Goal: Task Accomplishment & Management: Use online tool/utility

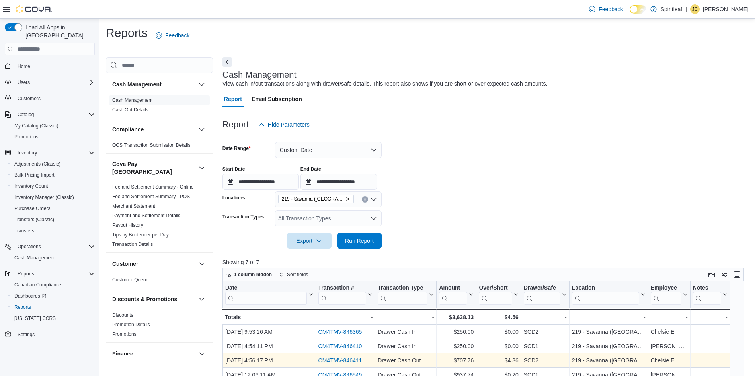
scroll to position [86, 0]
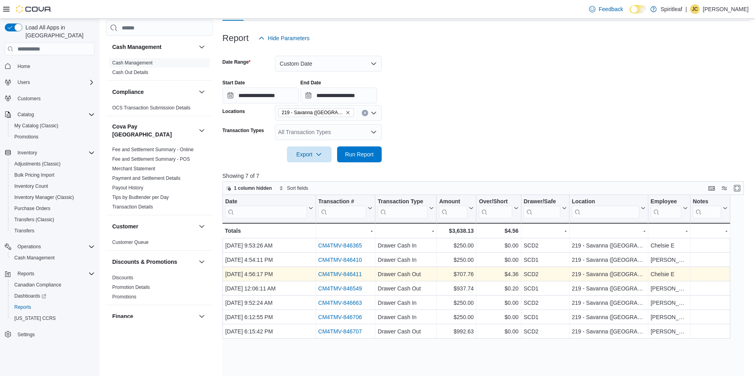
click at [348, 272] on link "CM4TMV-846411" at bounding box center [340, 274] width 44 height 6
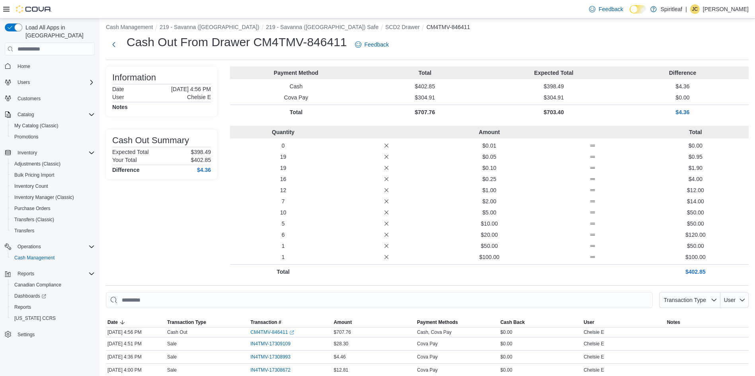
scroll to position [1, 0]
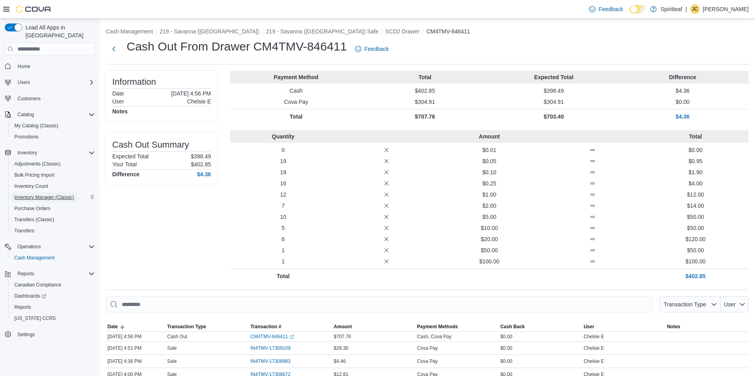
click at [53, 194] on span "Inventory Manager (Classic)" at bounding box center [44, 197] width 60 height 6
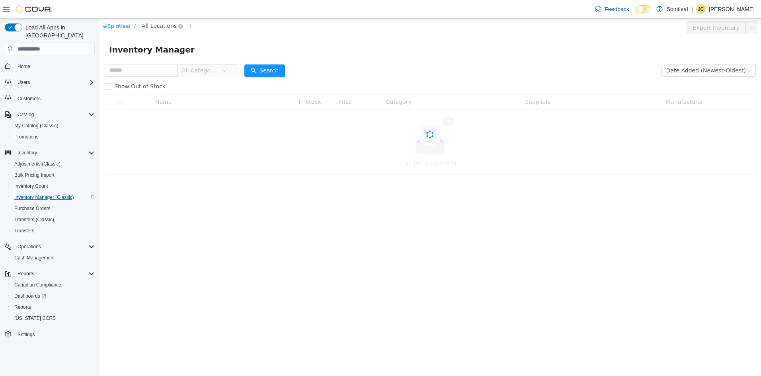
click at [150, 27] on span "All Locations" at bounding box center [159, 25] width 35 height 9
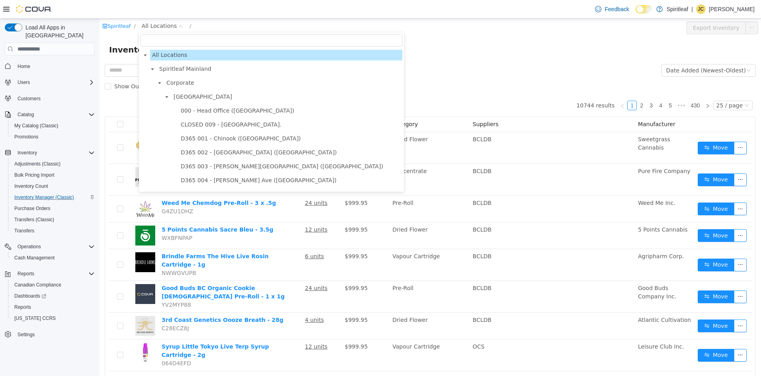
click at [193, 38] on input "filter select" at bounding box center [271, 40] width 262 height 12
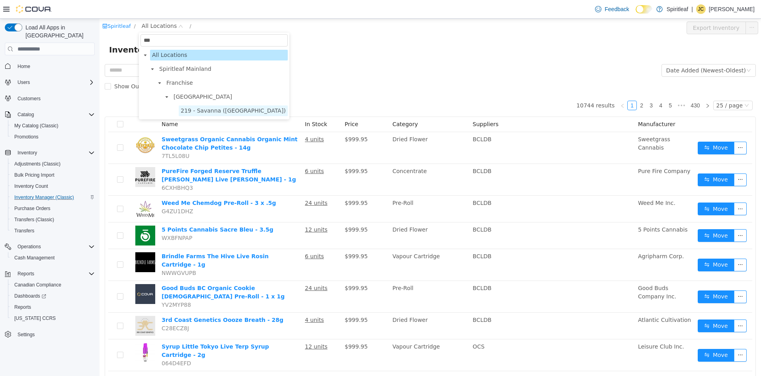
type input "***"
drag, startPoint x: 201, startPoint y: 112, endPoint x: 312, endPoint y: 81, distance: 115.3
click at [201, 111] on span "219 - Savanna ([GEOGRAPHIC_DATA])" at bounding box center [233, 110] width 105 height 6
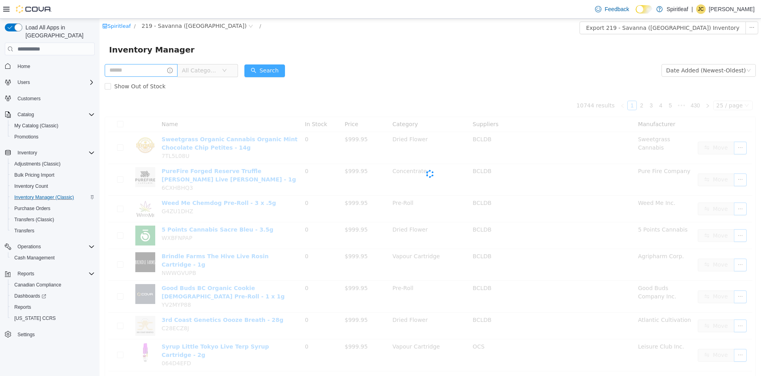
click at [285, 71] on button "Search" at bounding box center [264, 70] width 41 height 13
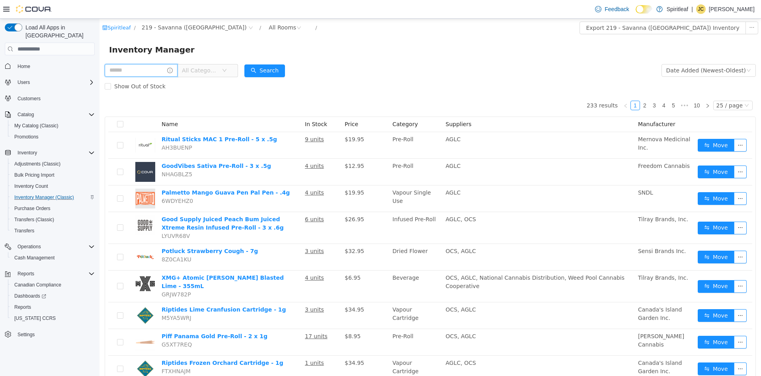
click at [127, 67] on input "text" at bounding box center [141, 70] width 73 height 13
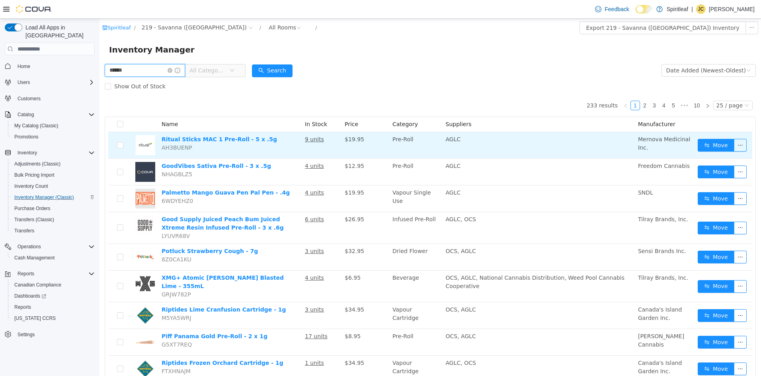
type input "******"
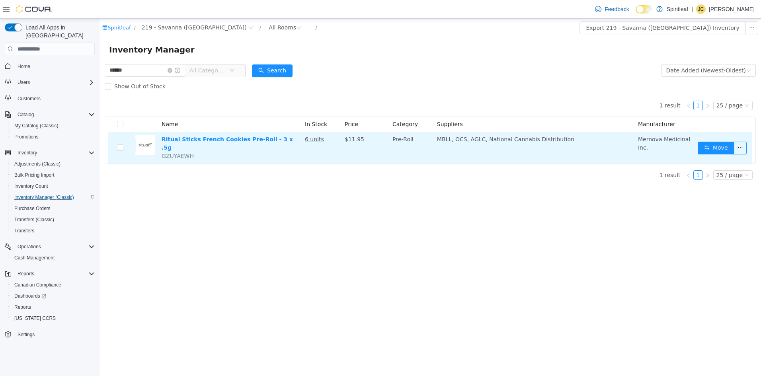
click at [709, 152] on td "Move" at bounding box center [723, 147] width 58 height 31
click at [726, 149] on button "Move" at bounding box center [716, 148] width 37 height 13
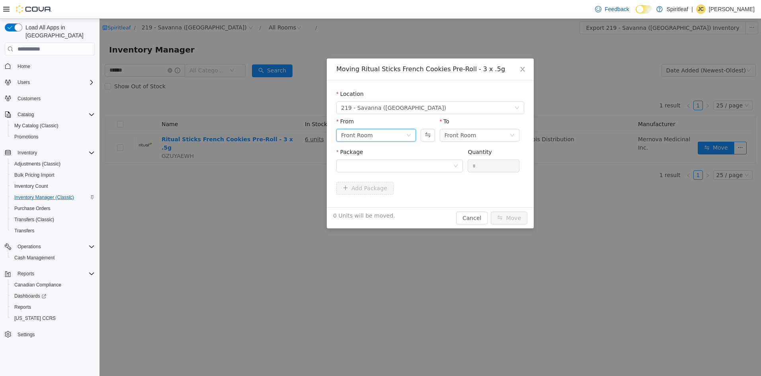
click at [407, 132] on div "Front Room" at bounding box center [376, 135] width 80 height 13
drag, startPoint x: 368, startPoint y: 178, endPoint x: 446, endPoint y: 175, distance: 77.2
click at [371, 178] on li "Back Room" at bounding box center [376, 176] width 80 height 13
click at [457, 166] on icon "icon: down" at bounding box center [455, 166] width 5 height 5
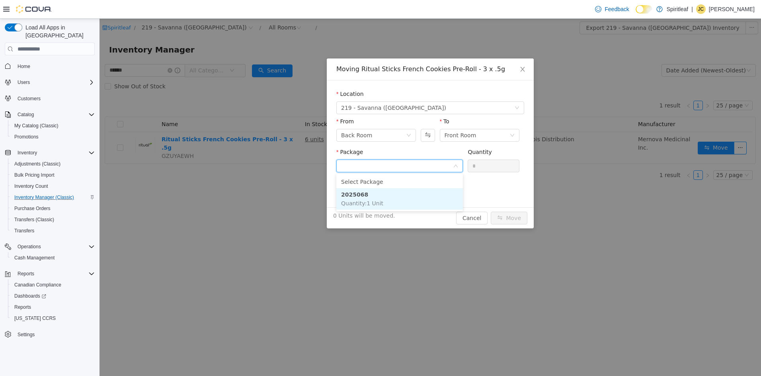
click at [357, 197] on strong "2025068" at bounding box center [354, 194] width 27 height 6
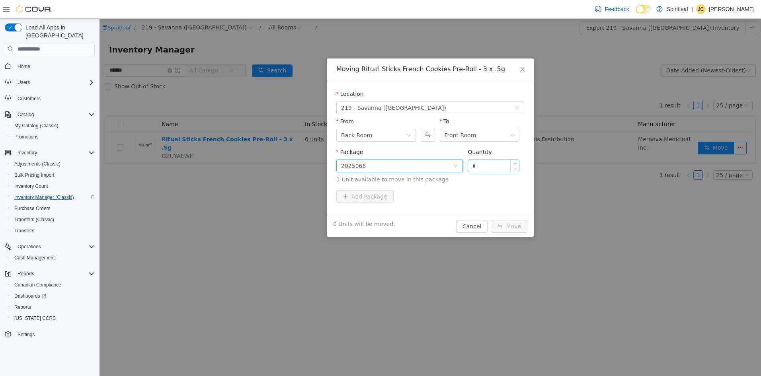
click at [507, 167] on input "*" at bounding box center [493, 166] width 51 height 12
click at [506, 167] on input "*" at bounding box center [493, 166] width 51 height 12
type input "*"
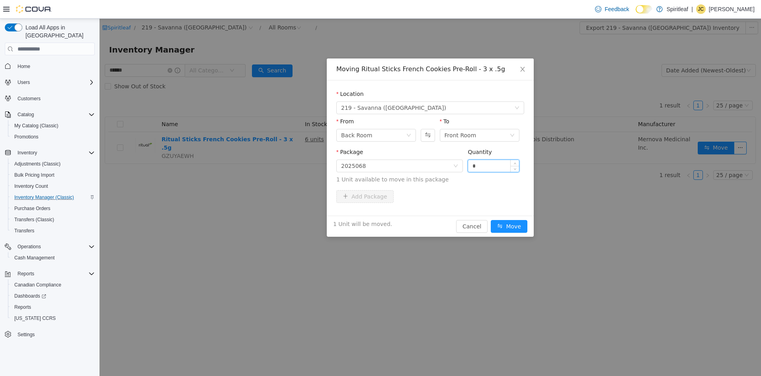
click at [491, 220] on button "Move" at bounding box center [509, 226] width 37 height 13
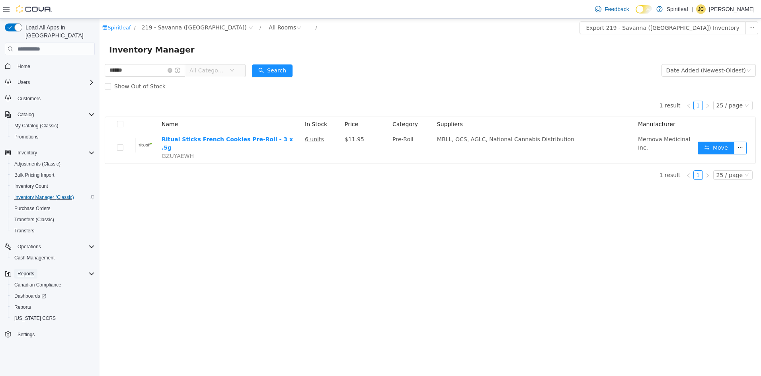
click at [32, 271] on span "Reports" at bounding box center [26, 274] width 17 height 6
click at [27, 271] on span "Reports" at bounding box center [26, 274] width 17 height 6
click at [28, 304] on span "Reports" at bounding box center [22, 307] width 17 height 6
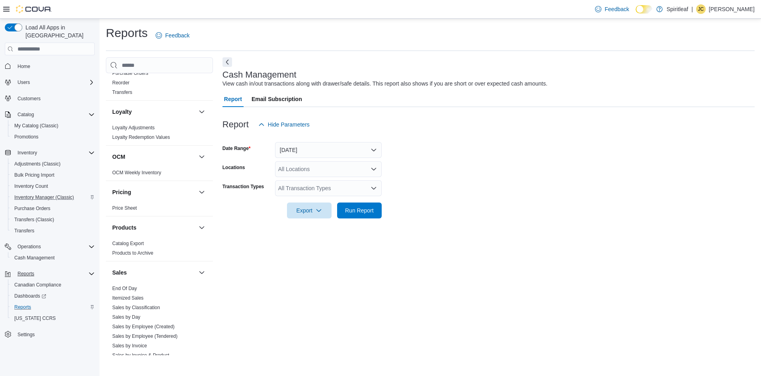
scroll to position [449, 0]
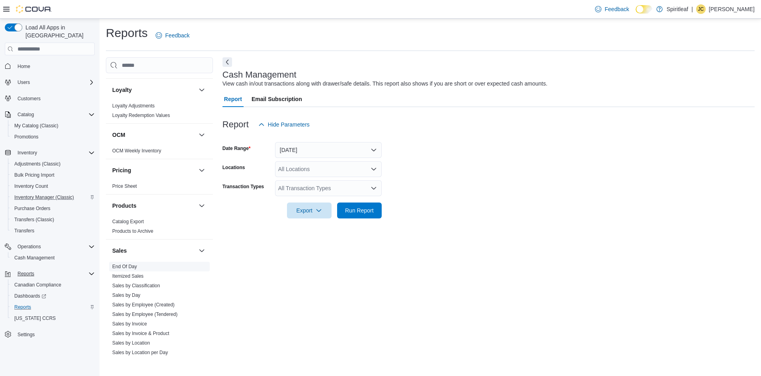
click at [123, 264] on link "End Of Day" at bounding box center [124, 267] width 25 height 6
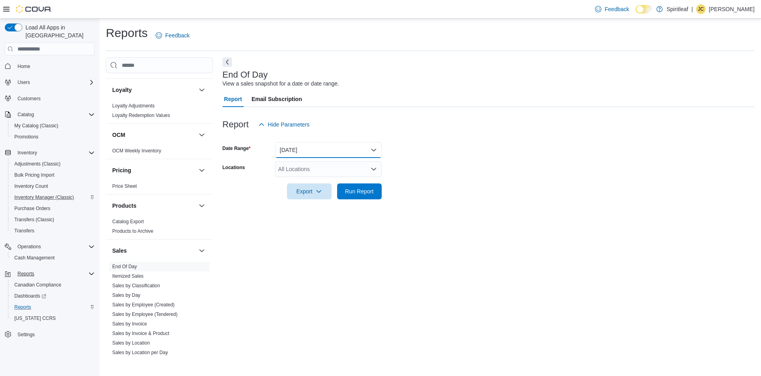
click at [312, 156] on button "Today" at bounding box center [328, 150] width 107 height 16
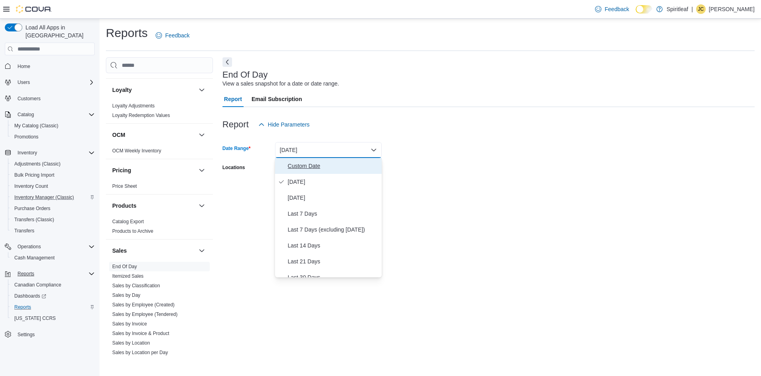
click at [314, 163] on span "Custom Date" at bounding box center [333, 166] width 91 height 10
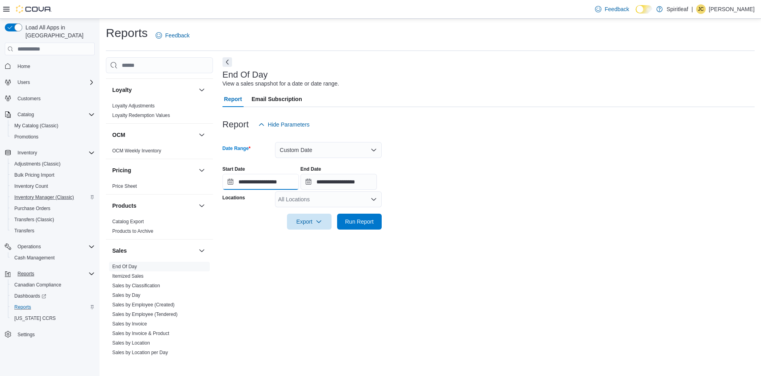
click at [226, 182] on input "**********" at bounding box center [260, 182] width 76 height 16
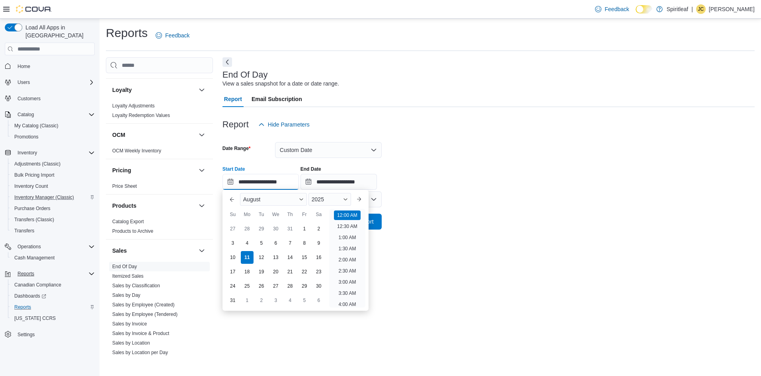
scroll to position [25, 0]
click at [237, 257] on div "10" at bounding box center [233, 258] width 14 height 14
click at [356, 243] on li "9:00 AM" at bounding box center [347, 240] width 24 height 10
type input "**********"
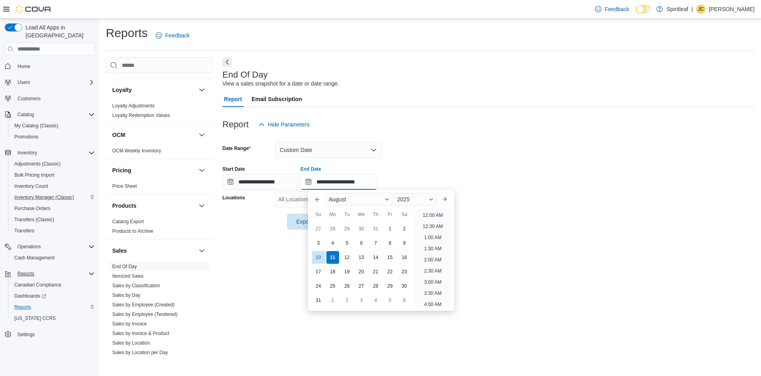
click at [316, 179] on input "**********" at bounding box center [338, 182] width 76 height 16
click at [337, 258] on div "11" at bounding box center [332, 258] width 14 height 14
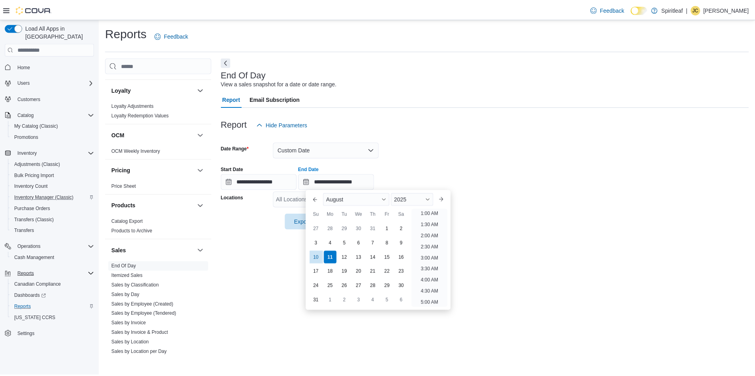
scroll to position [17, 0]
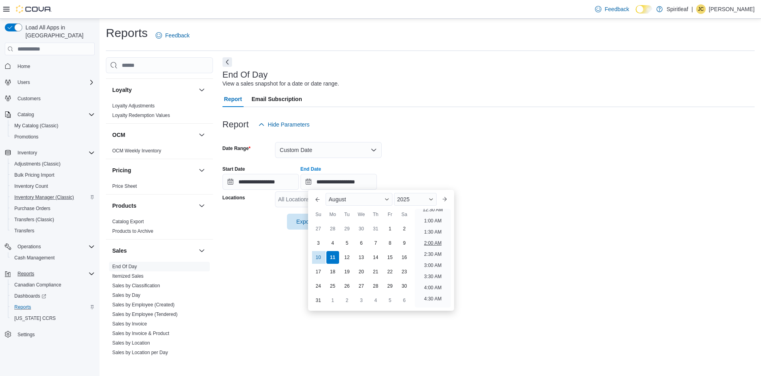
click at [436, 239] on li "2:00 AM" at bounding box center [433, 243] width 24 height 10
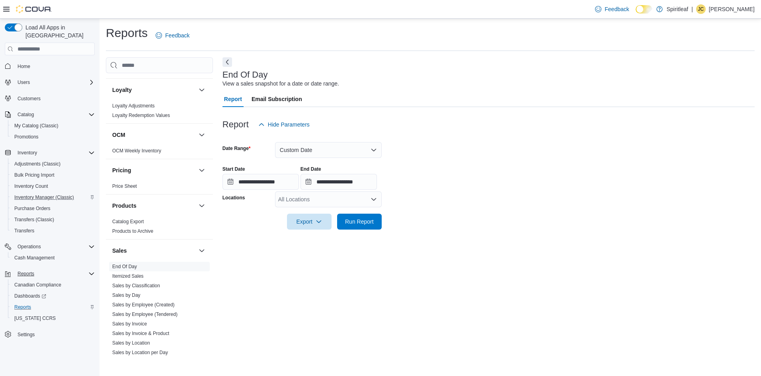
type input "**********"
click at [312, 198] on div "All Locations" at bounding box center [328, 199] width 107 height 16
type input "***"
click at [327, 212] on span "219 - Savanna ([GEOGRAPHIC_DATA])" at bounding box center [353, 213] width 99 height 8
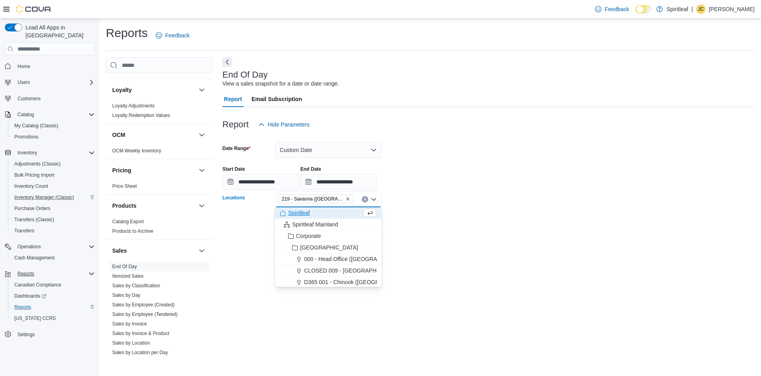
click at [505, 224] on form "**********" at bounding box center [488, 181] width 532 height 97
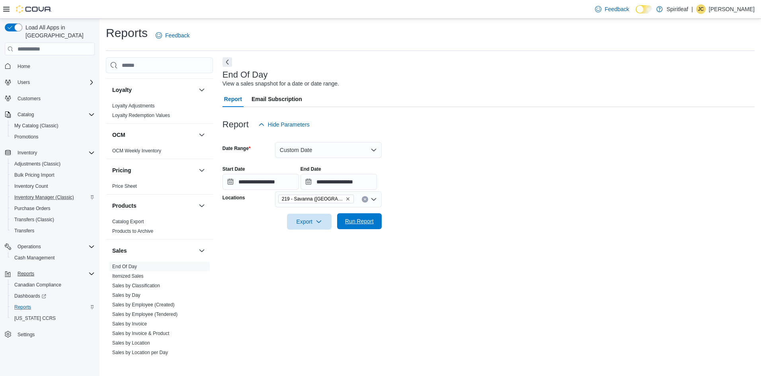
click at [366, 220] on span "Run Report" at bounding box center [359, 221] width 29 height 8
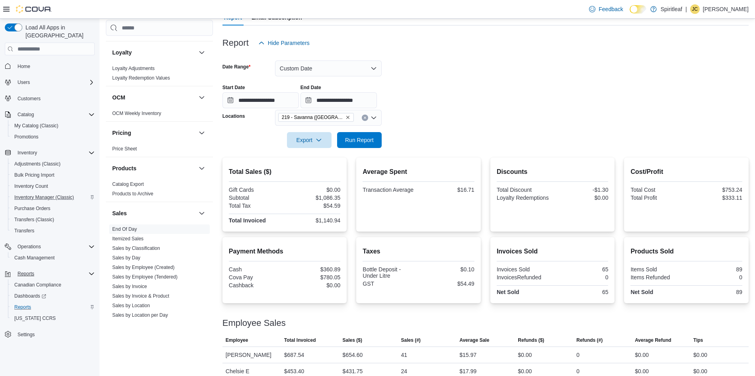
scroll to position [92, 0]
